Goal: Task Accomplishment & Management: Complete application form

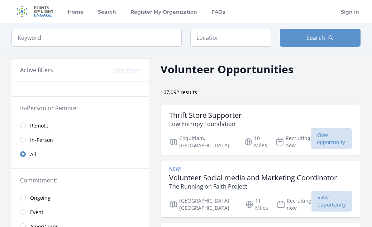
click at [25, 127] on input "radio" at bounding box center [23, 125] width 6 height 6
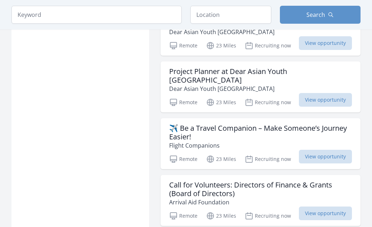
scroll to position [522, 0]
click at [338, 129] on h3 "✈️ Be a Travel Companion – Make Someone’s Journey Easier!" at bounding box center [260, 132] width 183 height 17
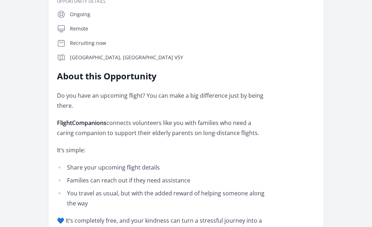
scroll to position [170, 0]
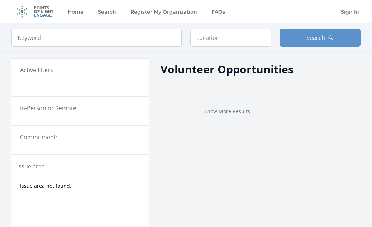
scroll to position [295, 0]
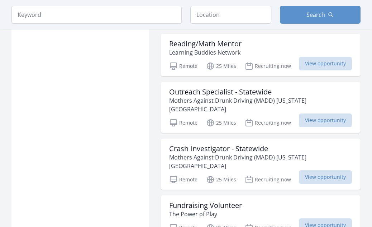
scroll to position [1659, 0]
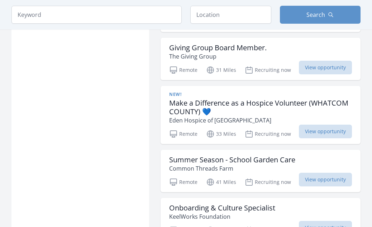
scroll to position [2040, 0]
